Goal: Information Seeking & Learning: Find specific page/section

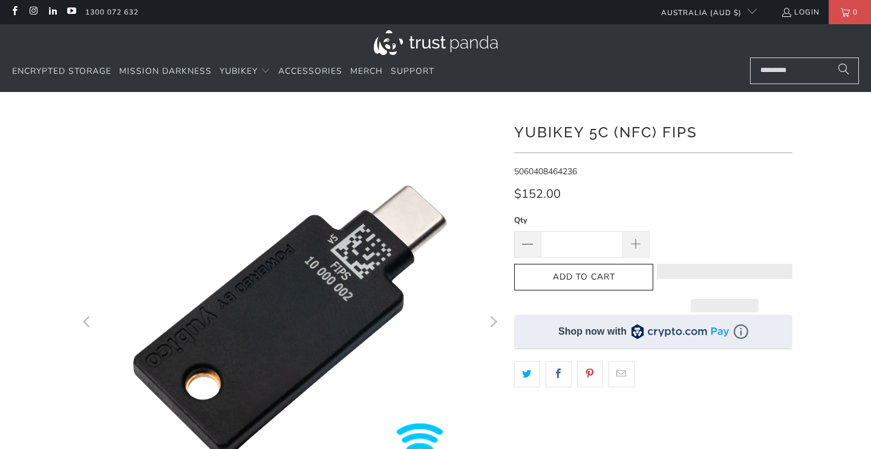
click at [800, 76] on input "Search..." at bounding box center [804, 70] width 109 height 27
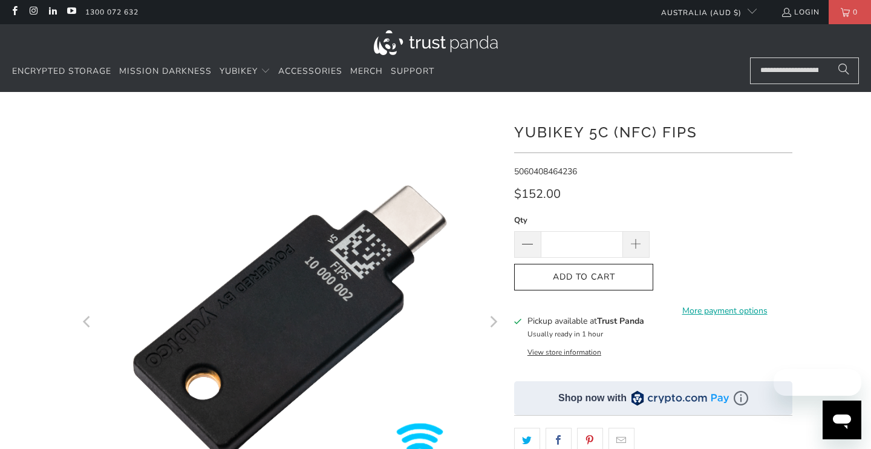
scroll to position [0, 90]
type input "**********"
click at [829, 57] on button "Search" at bounding box center [844, 70] width 30 height 27
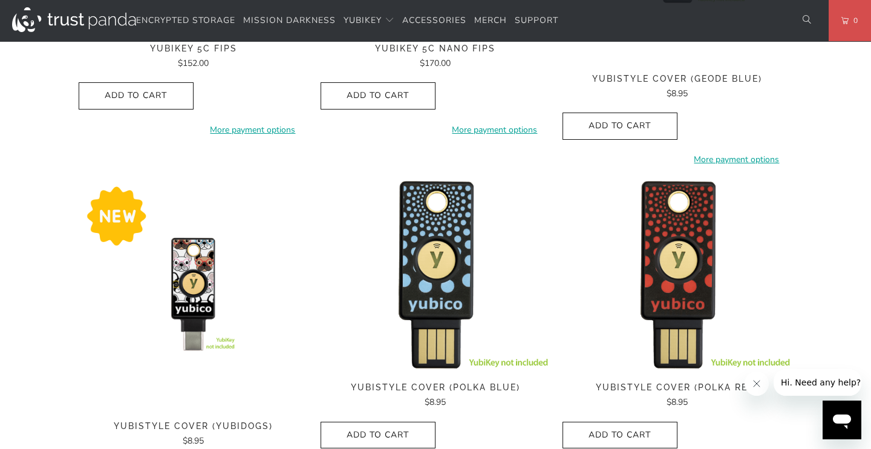
scroll to position [1154, 0]
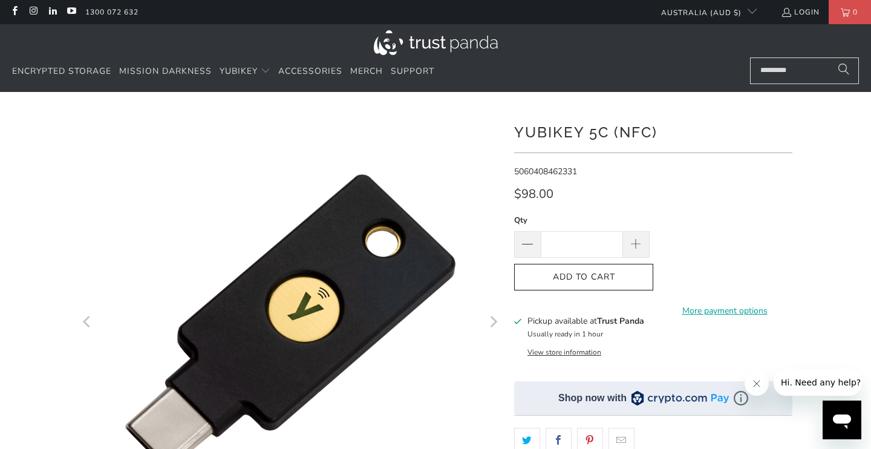
click at [797, 60] on input "Search..." at bounding box center [804, 70] width 109 height 27
type input "****"
click at [829, 57] on button "Search" at bounding box center [844, 70] width 30 height 27
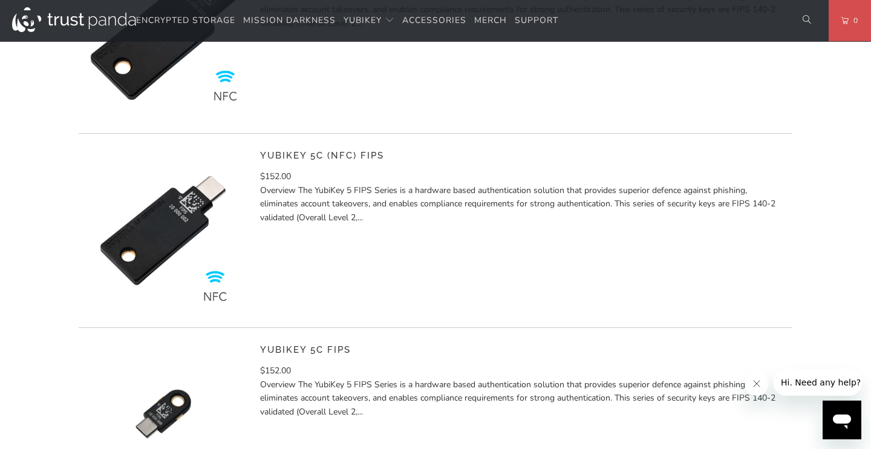
scroll to position [552, 0]
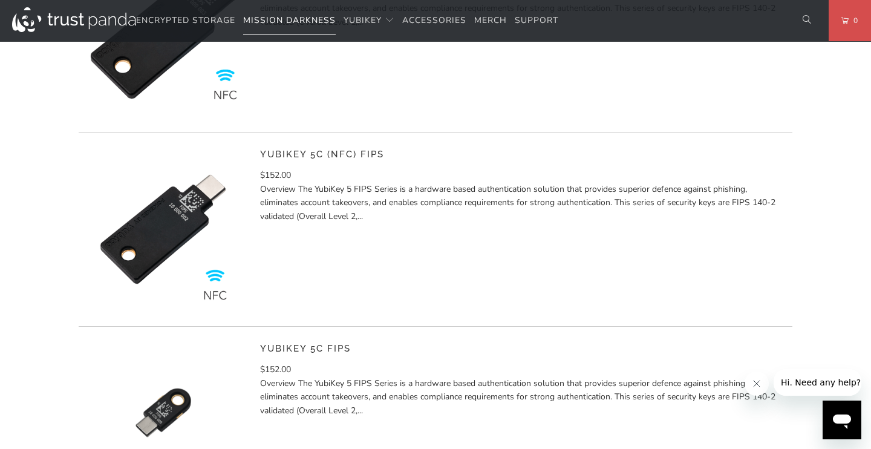
drag, startPoint x: 707, startPoint y: 160, endPoint x: 335, endPoint y: 28, distance: 395.3
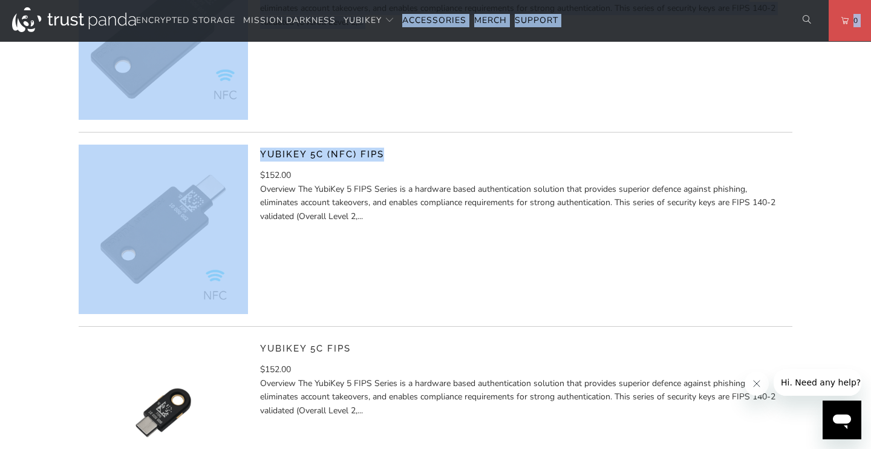
click at [480, 84] on div "YubiKey 5 (NFC) FIPS $143.00 Overview The YubiKey 5 FIPS Series is a hardware b…" at bounding box center [521, 34] width 523 height 169
